Goal: Information Seeking & Learning: Understand process/instructions

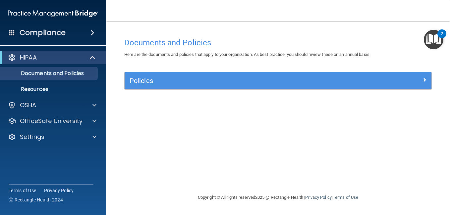
click at [441, 34] on div "2" at bounding box center [441, 38] width 2 height 9
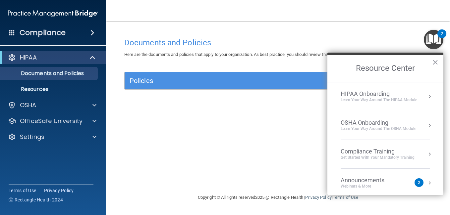
click at [385, 93] on div "HIPAA Onboarding" at bounding box center [378, 93] width 76 height 7
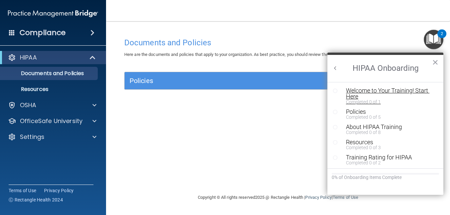
click at [389, 91] on div "Welcome to Your Training! Start Here" at bounding box center [388, 94] width 84 height 12
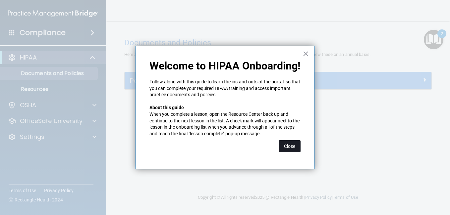
click at [291, 143] on button "Close" at bounding box center [290, 146] width 22 height 12
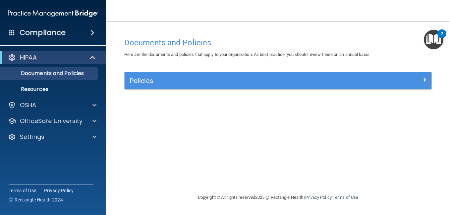
click at [429, 48] on img "Open Resource Center, 2 new notifications" at bounding box center [434, 40] width 20 height 20
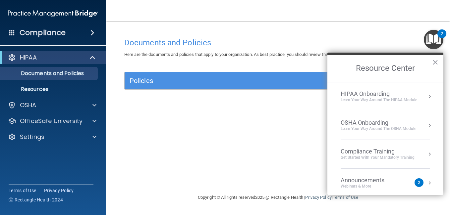
click at [401, 84] on li "HIPAA Onboarding Learn Your Way around the HIPAA module" at bounding box center [384, 96] width 89 height 29
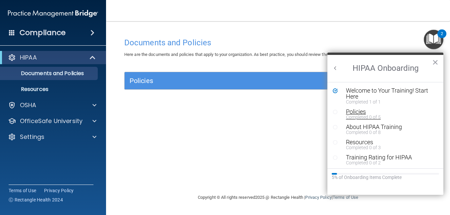
click at [365, 117] on div "Completed 0 of 5" at bounding box center [388, 117] width 84 height 5
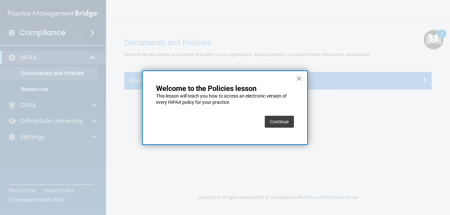
click at [278, 124] on button "Continue" at bounding box center [279, 122] width 29 height 12
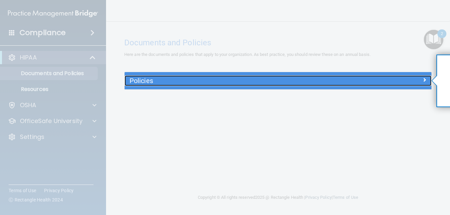
click at [313, 76] on div "Policies" at bounding box center [240, 81] width 230 height 11
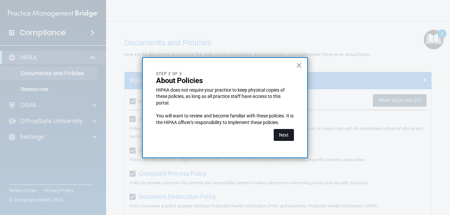
click at [284, 131] on button "Next" at bounding box center [284, 135] width 20 height 12
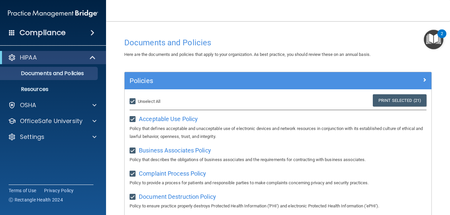
click at [386, 104] on link "Print Selected (21)" at bounding box center [400, 100] width 54 height 12
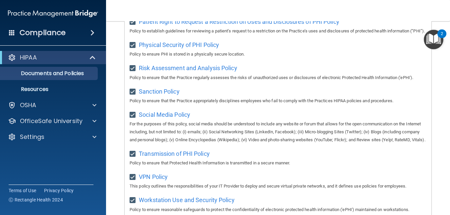
scroll to position [512, 0]
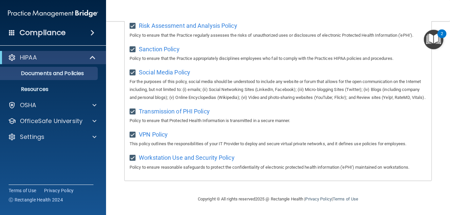
click at [433, 38] on img "Open Resource Center, 2 new notifications" at bounding box center [434, 40] width 20 height 20
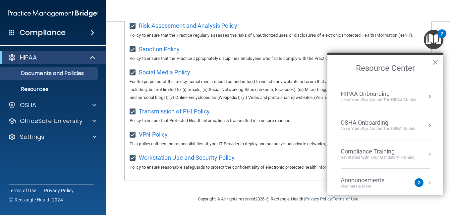
click at [420, 90] on div "HIPAA Onboarding Learn Your Way around the HIPAA module" at bounding box center [384, 96] width 89 height 13
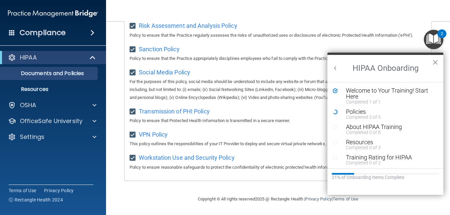
scroll to position [0, 0]
